Goal: Find specific page/section: Find specific page/section

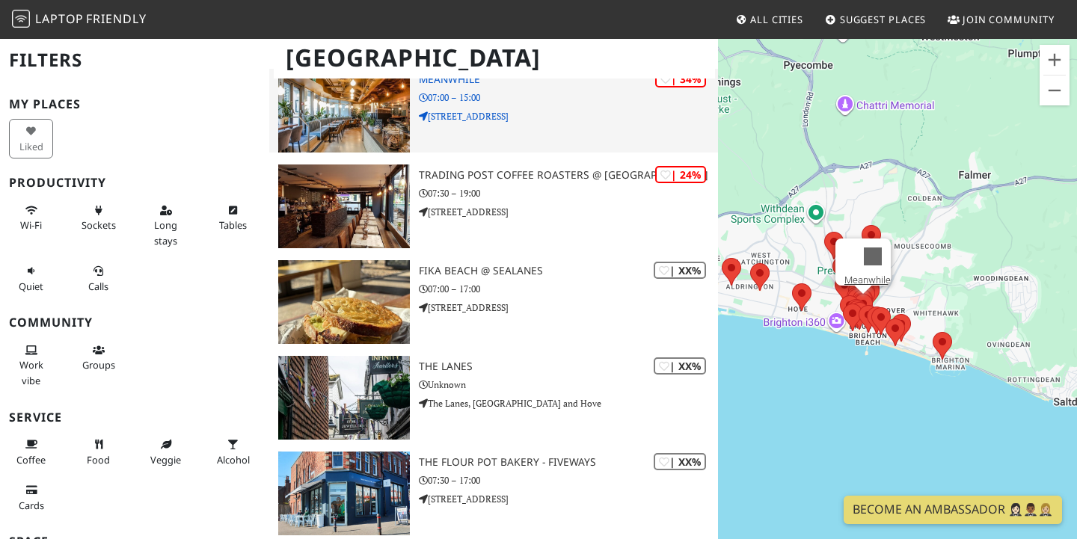
scroll to position [2356, 0]
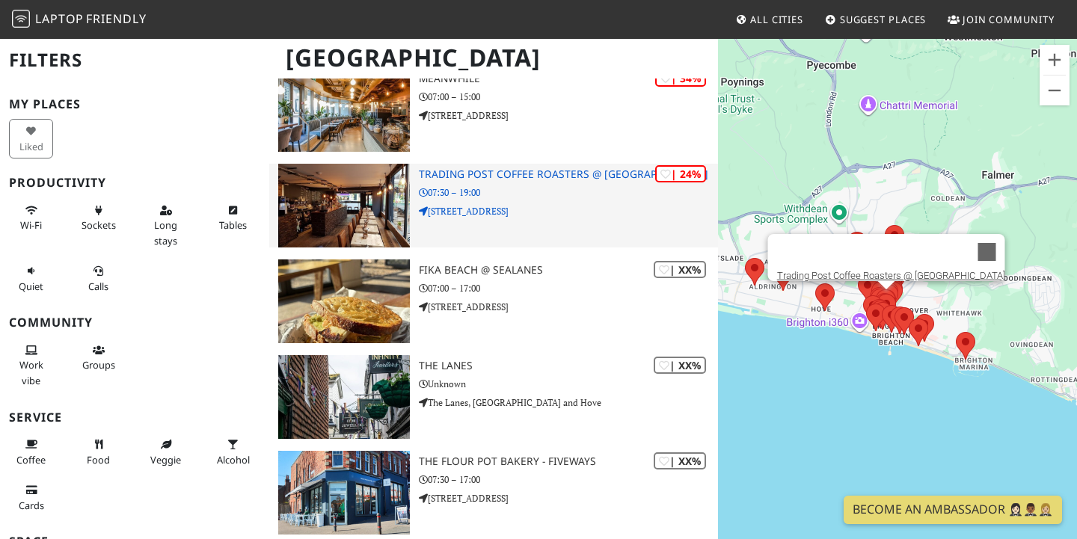
click at [582, 204] on p "[STREET_ADDRESS]" at bounding box center [568, 211] width 299 height 14
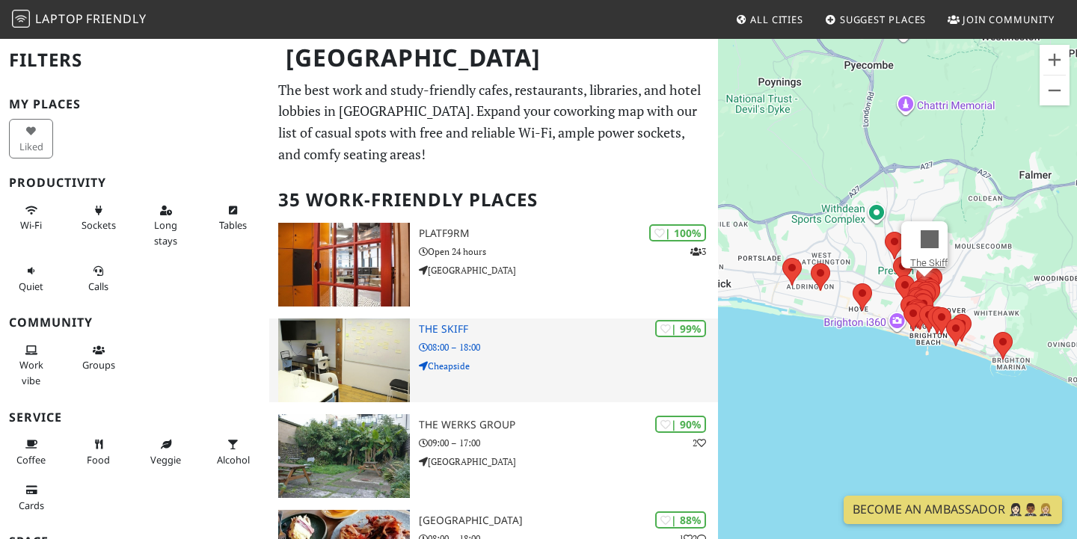
click at [358, 350] on img at bounding box center [344, 360] width 132 height 84
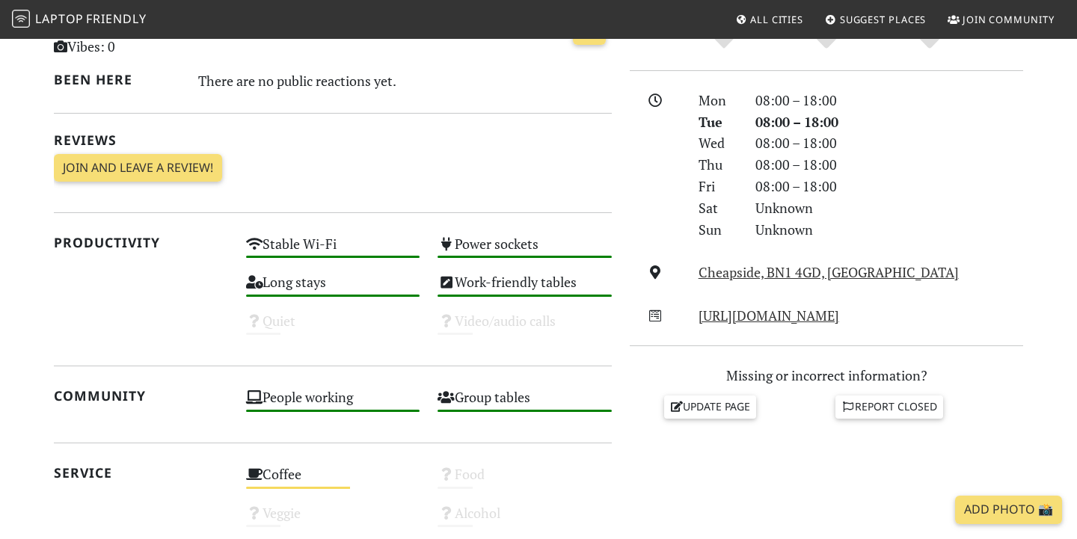
scroll to position [387, 0]
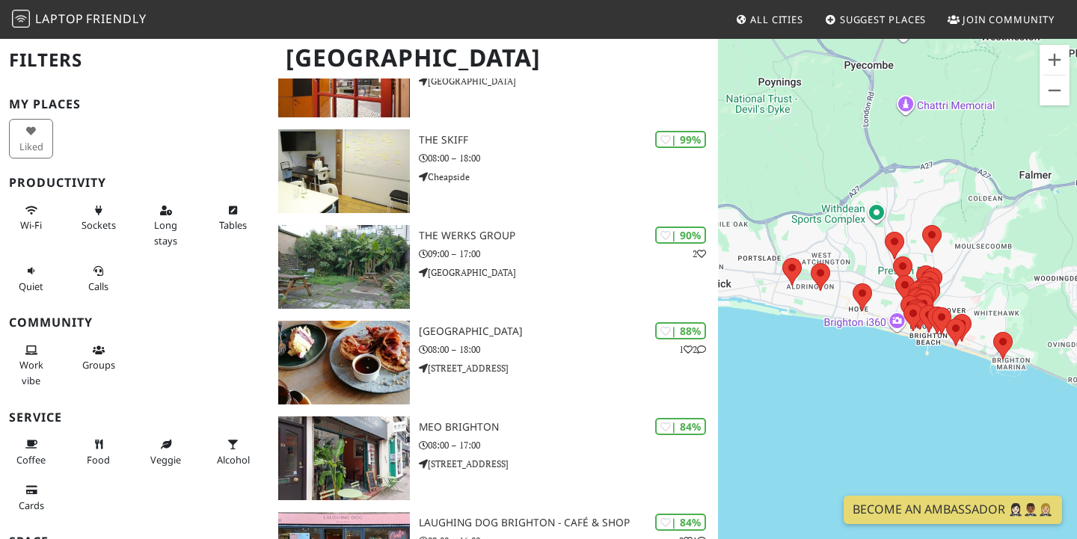
scroll to position [207, 0]
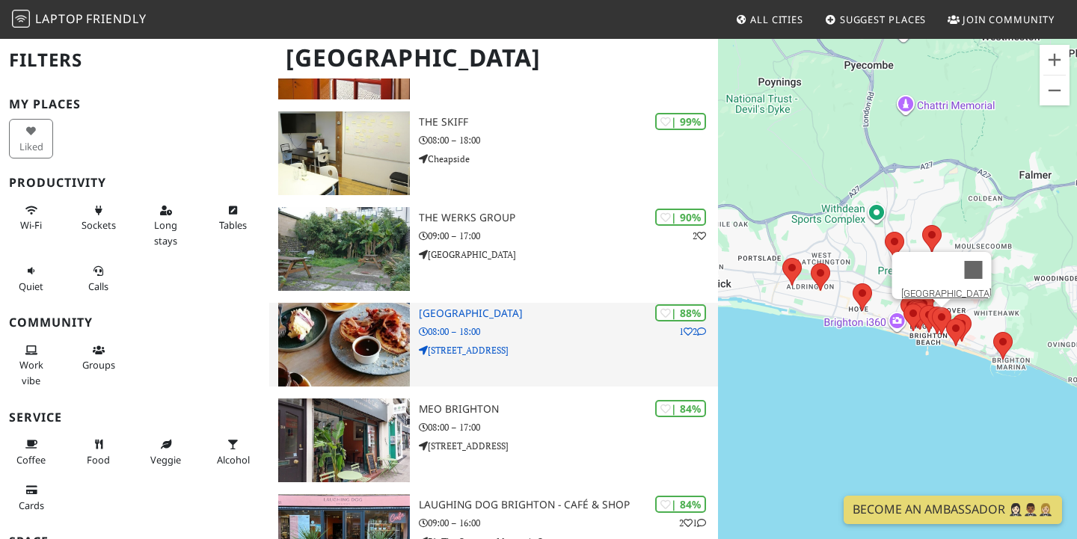
click at [494, 311] on h3 "[GEOGRAPHIC_DATA]" at bounding box center [568, 313] width 299 height 13
